Goal: Task Accomplishment & Management: Complete application form

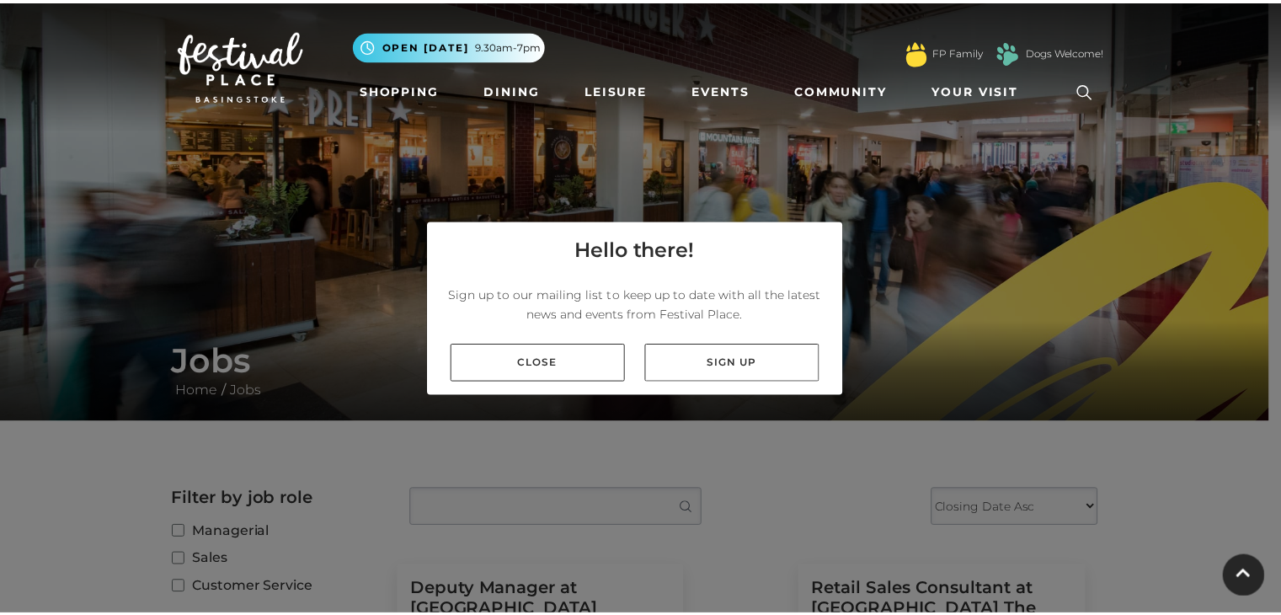
scroll to position [1068, 0]
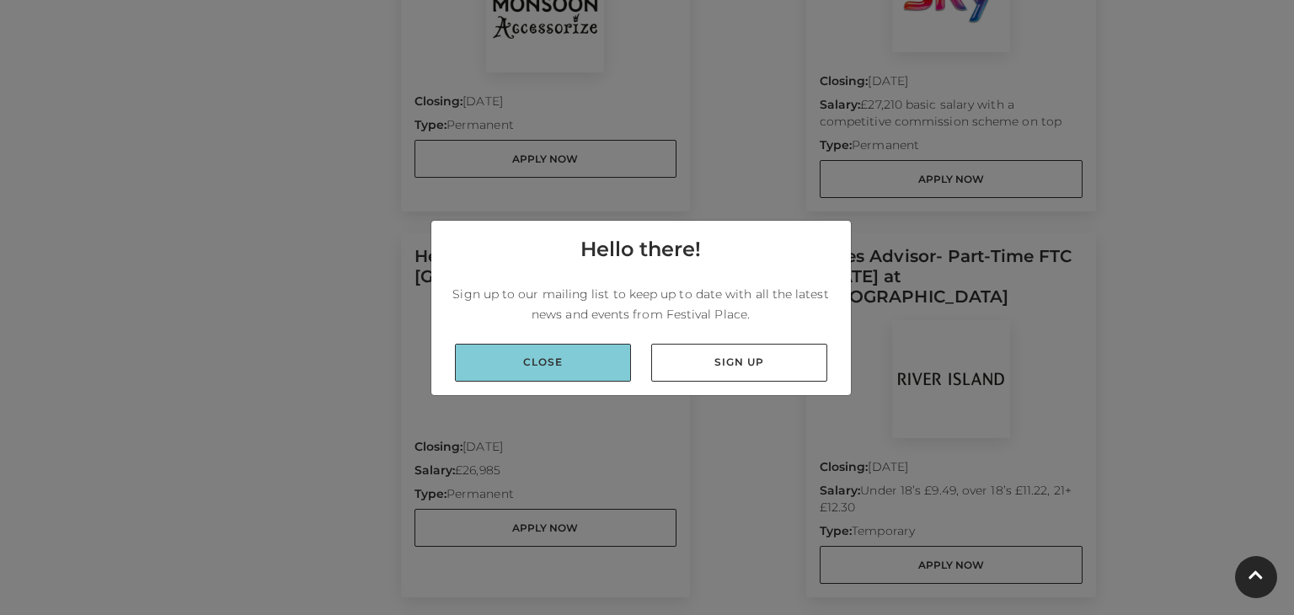
click at [553, 361] on link "Close" at bounding box center [543, 363] width 176 height 38
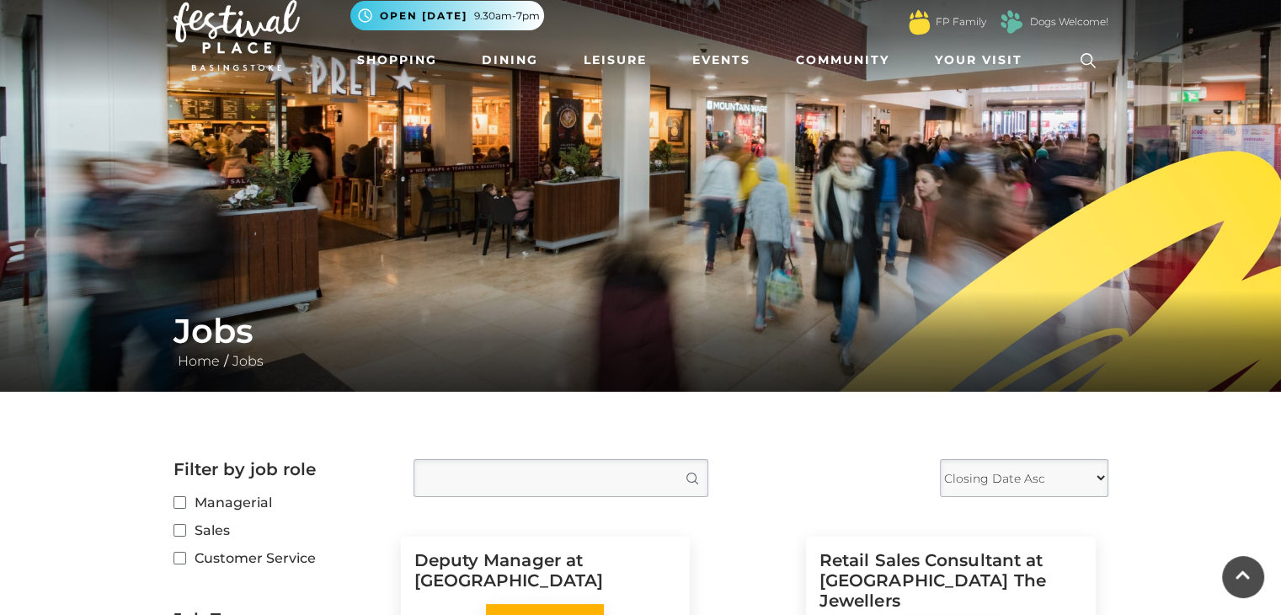
scroll to position [0, 0]
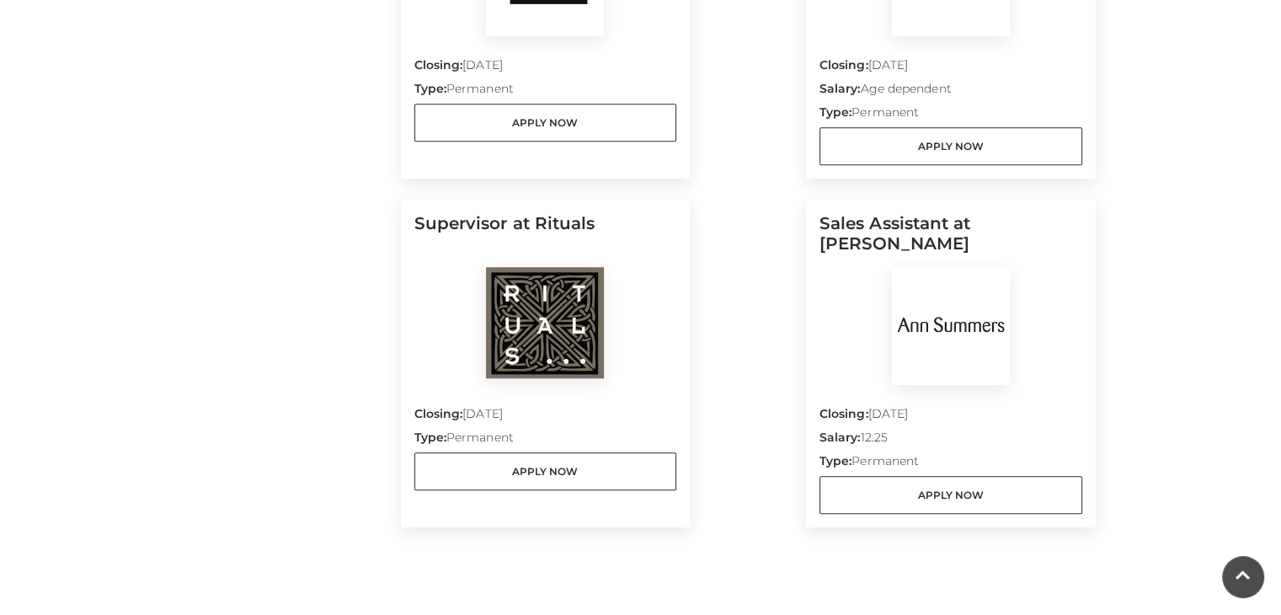
scroll to position [1408, 0]
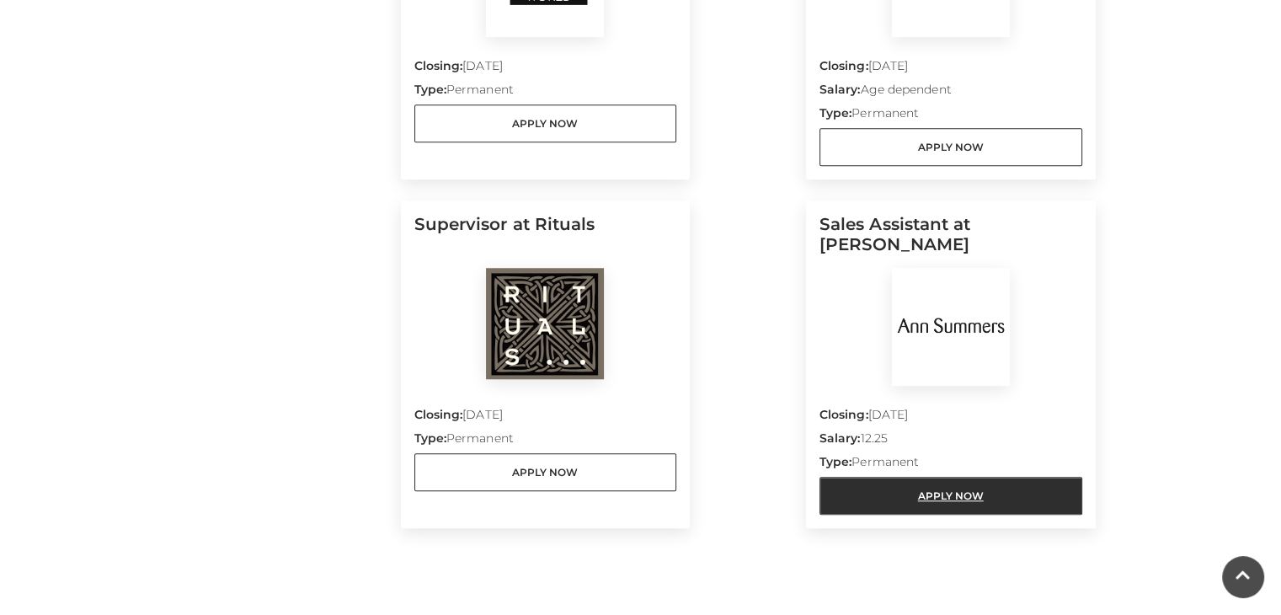
click at [926, 492] on link "Apply Now" at bounding box center [951, 496] width 263 height 38
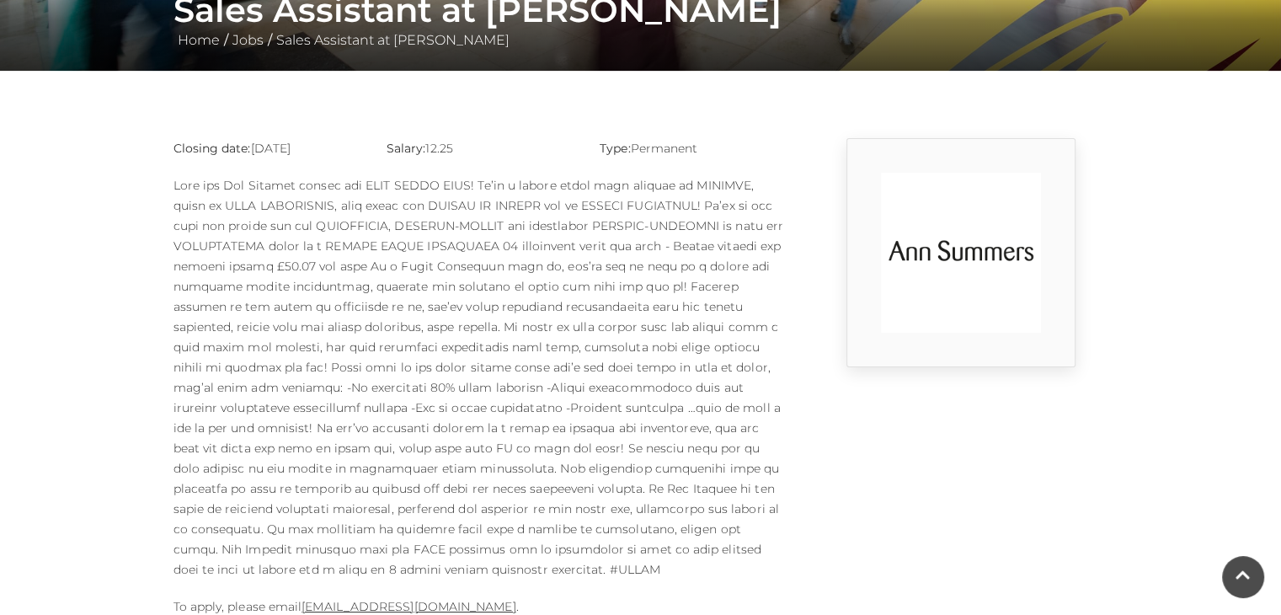
scroll to position [351, 0]
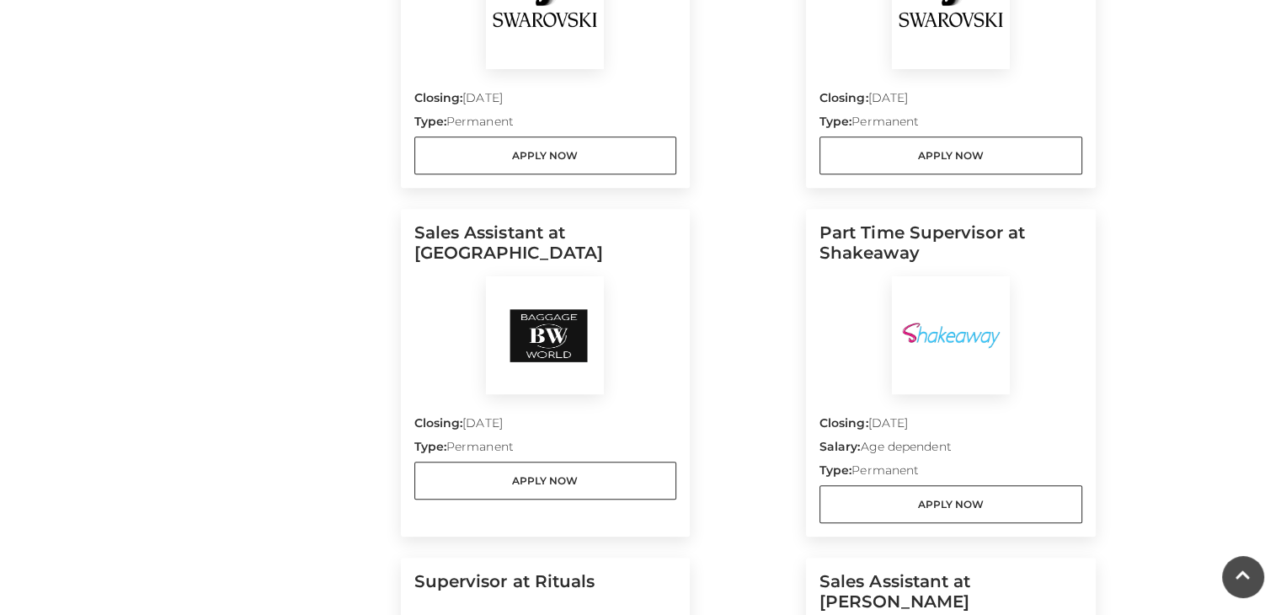
scroll to position [1050, 0]
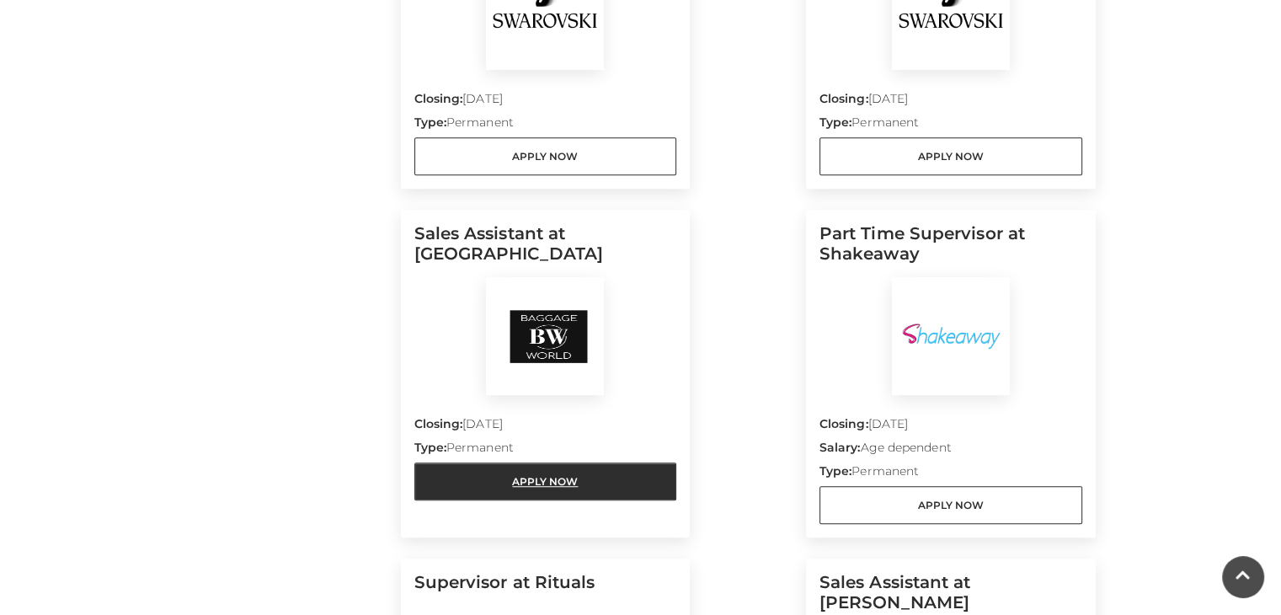
click at [542, 492] on link "Apply Now" at bounding box center [545, 481] width 263 height 38
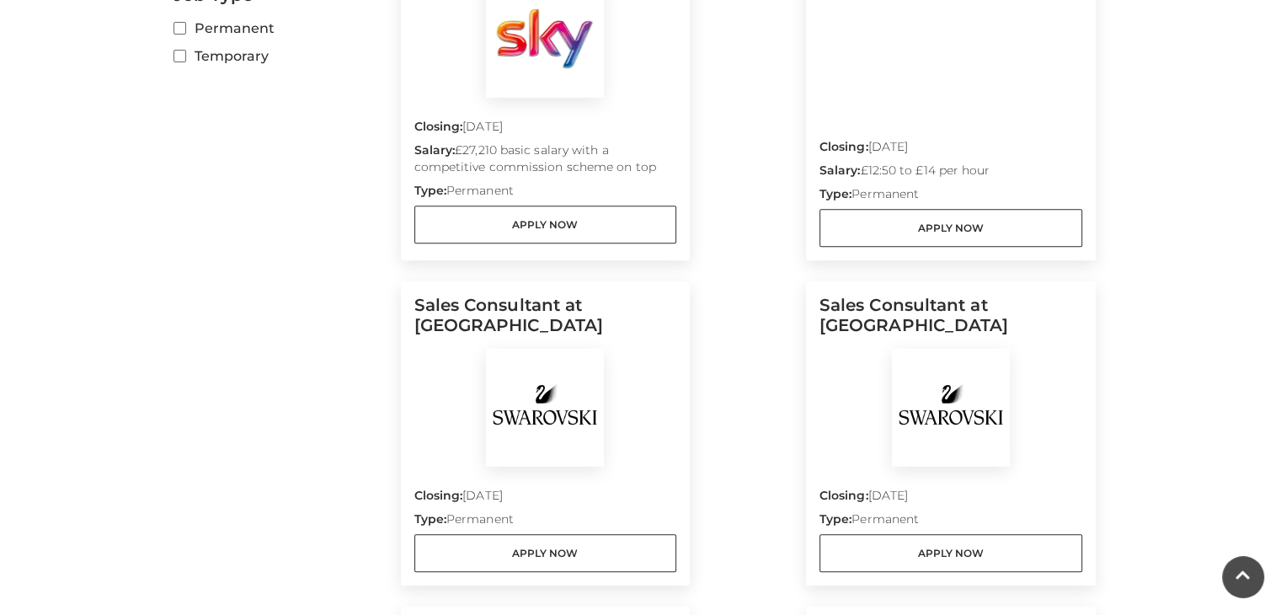
click at [192, 280] on div "Filter by job role Sales Customer Service Managerial Job Type Permanent Tempora…" at bounding box center [281, 579] width 240 height 1488
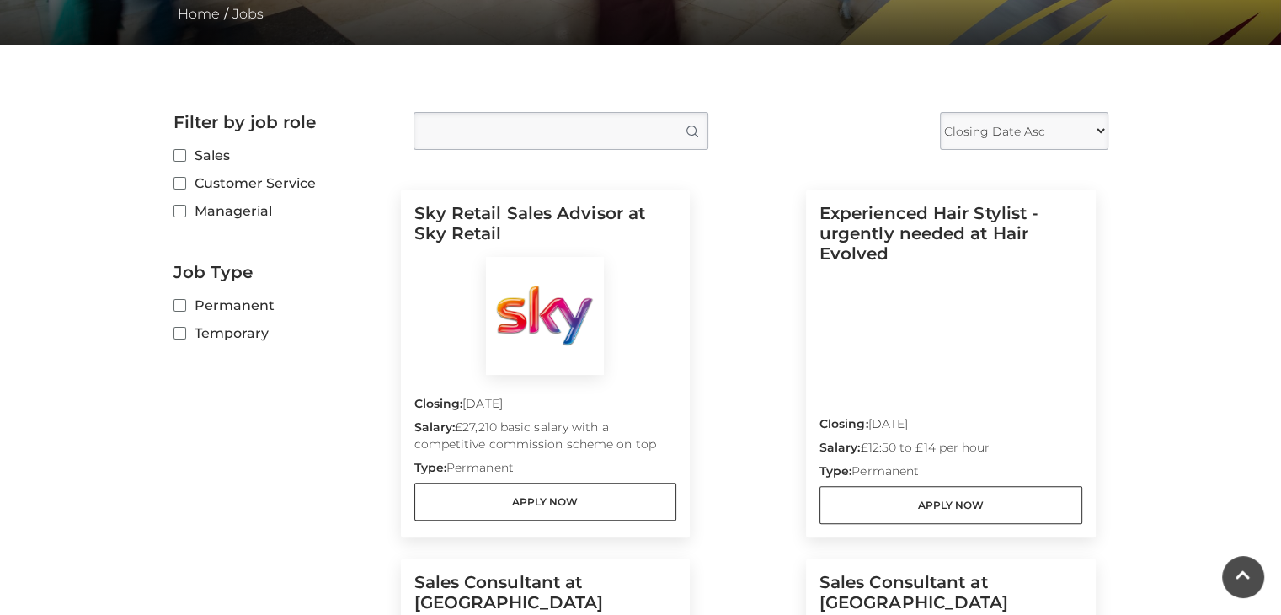
scroll to position [376, 0]
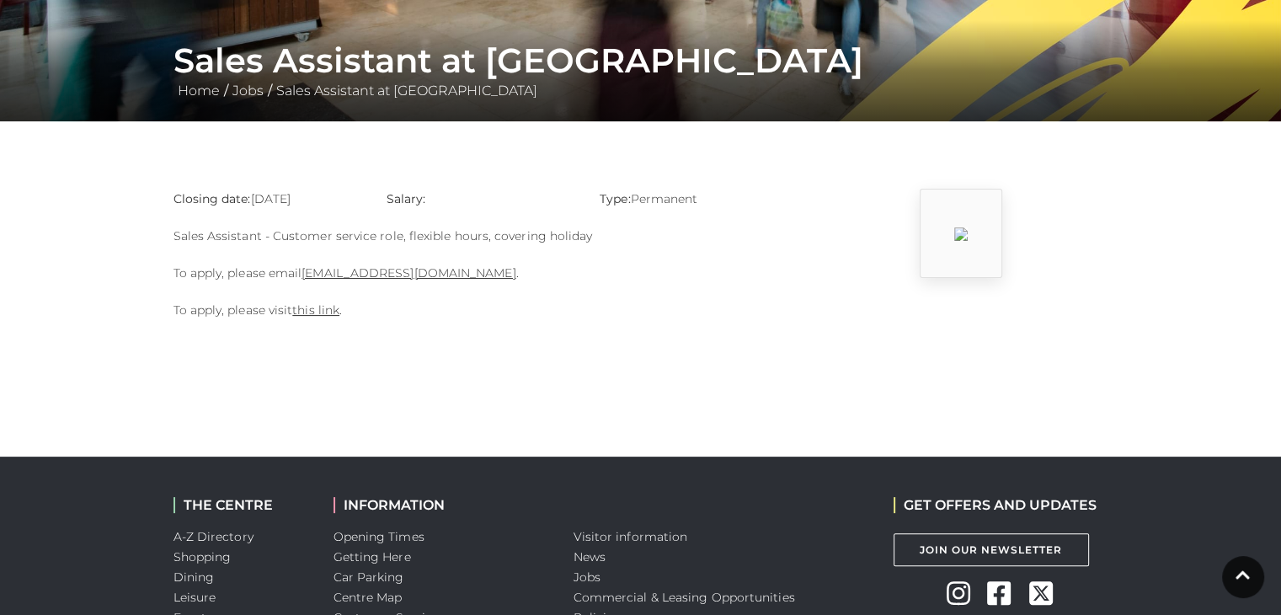
scroll to position [318, 0]
